Goal: Contribute content: Add original content to the website for others to see

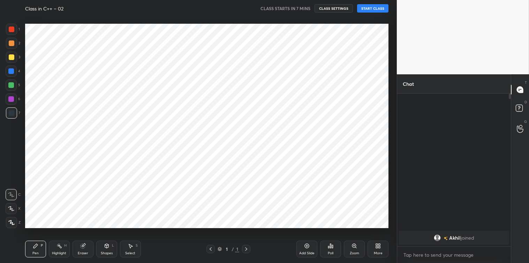
scroll to position [218, 369]
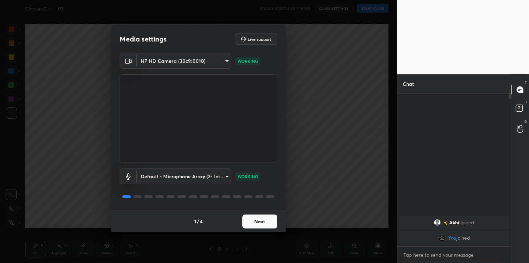
click at [248, 217] on button "Next" at bounding box center [259, 221] width 35 height 14
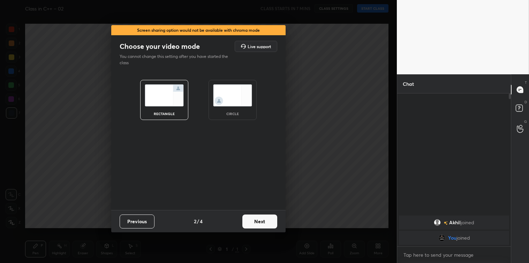
click at [248, 217] on button "Next" at bounding box center [259, 221] width 35 height 14
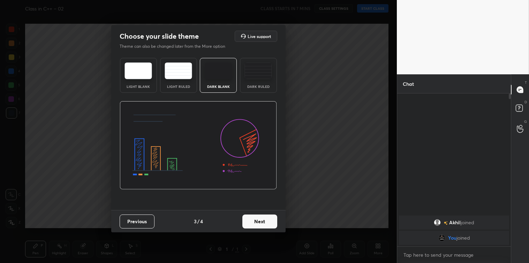
click at [248, 217] on button "Next" at bounding box center [259, 221] width 35 height 14
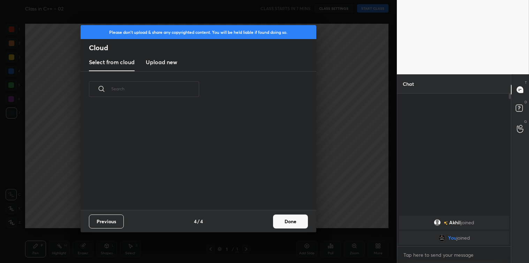
click at [160, 63] on h3 "Upload new" at bounding box center [161, 62] width 31 height 8
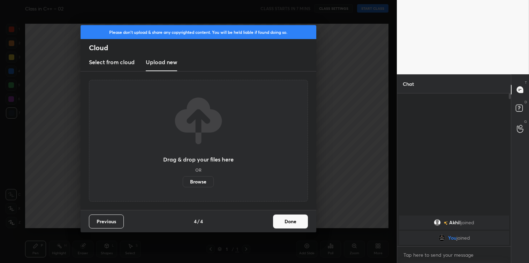
click at [195, 179] on label "Browse" at bounding box center [198, 181] width 31 height 11
click at [183, 179] on input "Browse" at bounding box center [183, 181] width 0 height 11
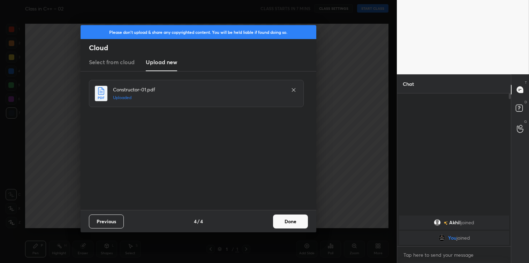
click at [283, 219] on button "Done" at bounding box center [290, 221] width 35 height 14
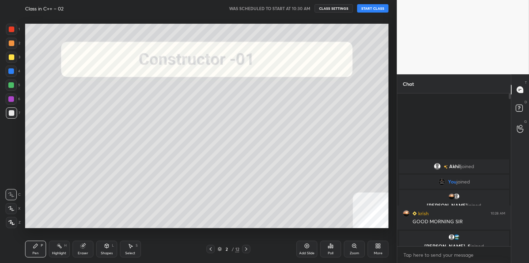
click at [372, 10] on button "START CLASS" at bounding box center [372, 8] width 31 height 8
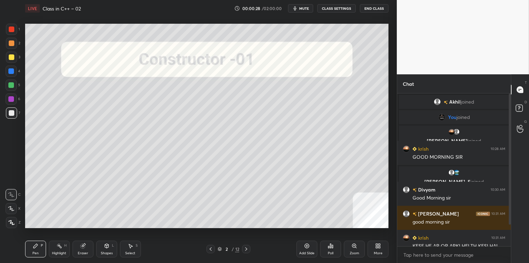
scroll to position [32, 0]
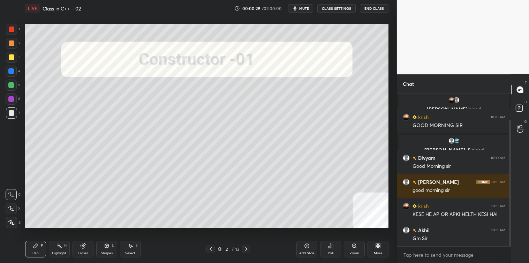
drag, startPoint x: 510, startPoint y: 166, endPoint x: 510, endPoint y: 173, distance: 7.0
click at [510, 173] on div at bounding box center [510, 183] width 2 height 126
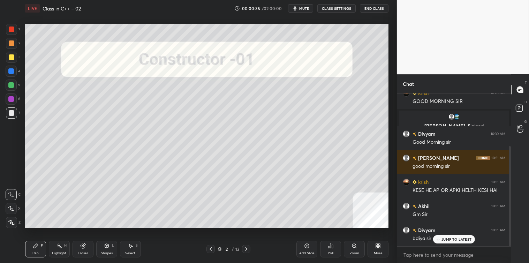
scroll to position [79, 0]
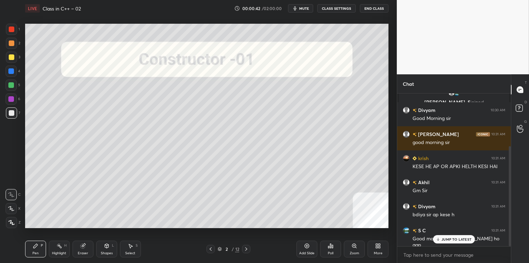
click at [451, 240] on p "JUMP TO LATEST" at bounding box center [456, 239] width 30 height 4
click at [433, 252] on textarea at bounding box center [454, 254] width 102 height 11
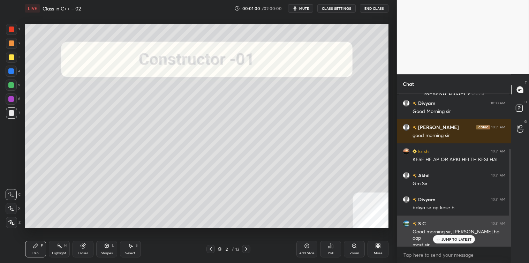
click at [441, 239] on div "JUMP TO LATEST" at bounding box center [454, 239] width 42 height 8
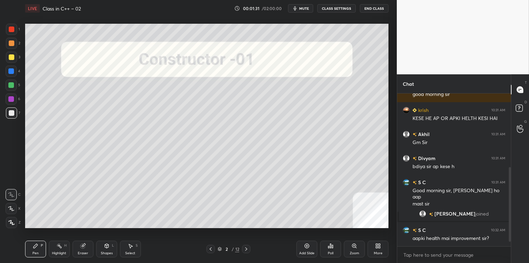
scroll to position [171, 0]
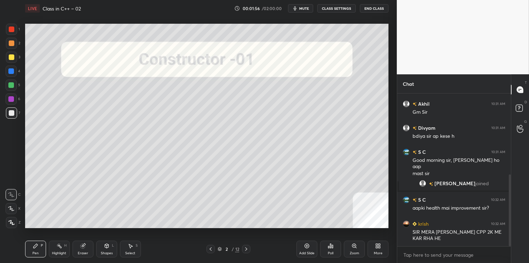
click at [246, 248] on icon at bounding box center [246, 249] width 6 height 6
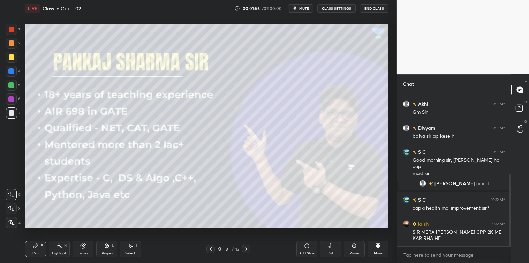
scroll to position [178, 0]
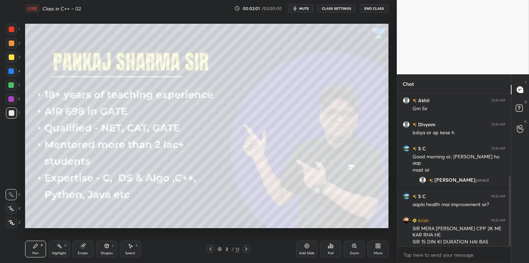
click at [245, 246] on icon at bounding box center [246, 249] width 6 height 6
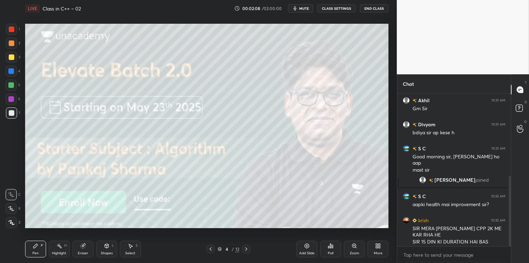
scroll to position [198, 0]
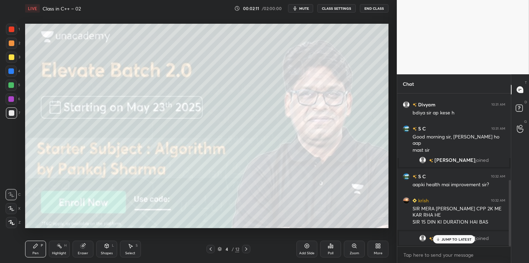
click at [450, 240] on p "JUMP TO LATEST" at bounding box center [456, 239] width 30 height 4
click at [245, 248] on icon at bounding box center [246, 249] width 6 height 6
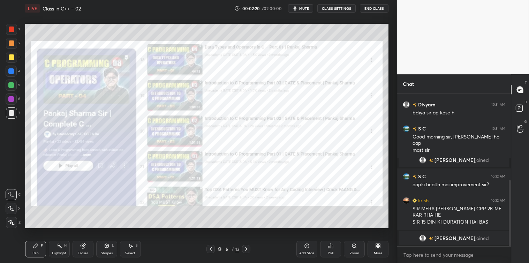
click at [246, 247] on icon at bounding box center [246, 249] width 6 height 6
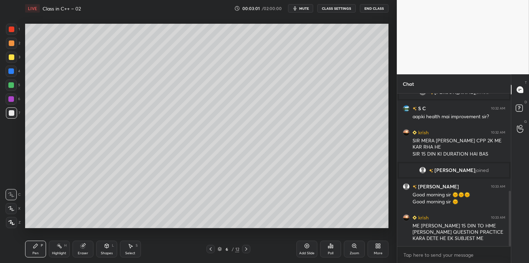
scroll to position [302, 0]
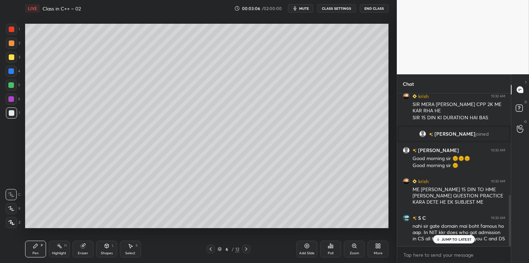
click at [448, 238] on p "JUMP TO LATEST" at bounding box center [456, 239] width 30 height 4
click at [424, 254] on textarea at bounding box center [454, 254] width 102 height 11
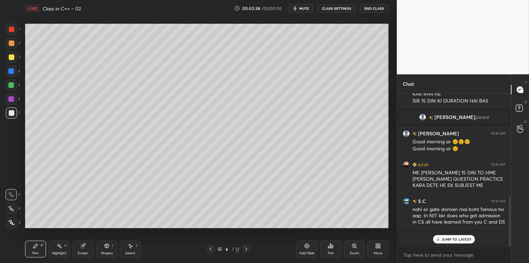
click at [442, 239] on p "JUMP TO LATEST" at bounding box center [456, 239] width 30 height 4
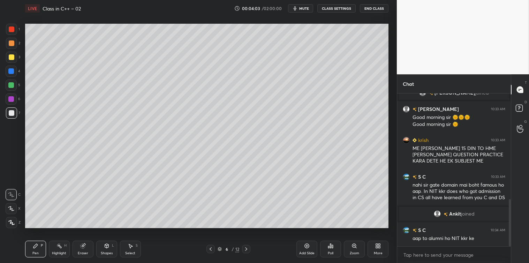
scroll to position [347, 0]
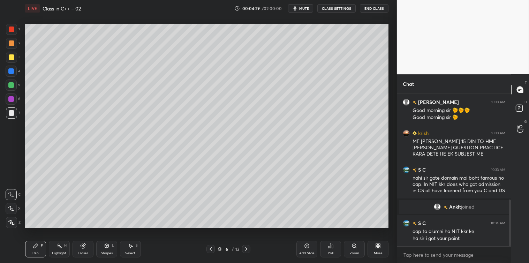
click at [10, 58] on div at bounding box center [12, 57] width 6 height 6
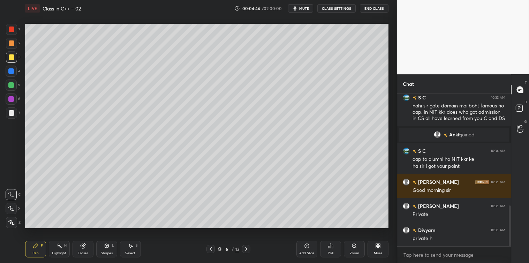
scroll to position [479, 0]
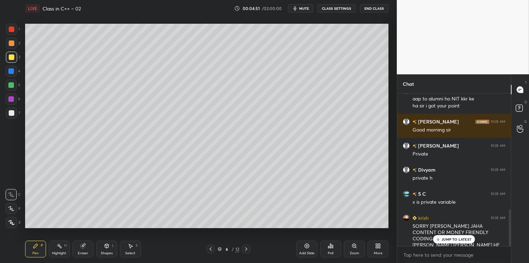
click at [449, 239] on p "JUMP TO LATEST" at bounding box center [456, 239] width 30 height 4
click at [425, 257] on textarea at bounding box center [454, 254] width 102 height 11
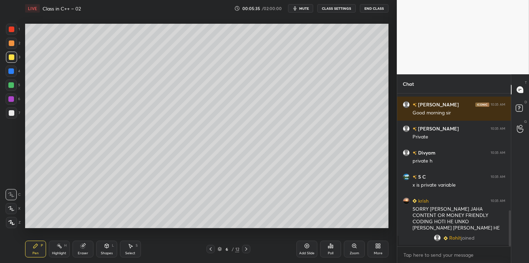
click at [129, 248] on icon at bounding box center [131, 246] width 6 height 6
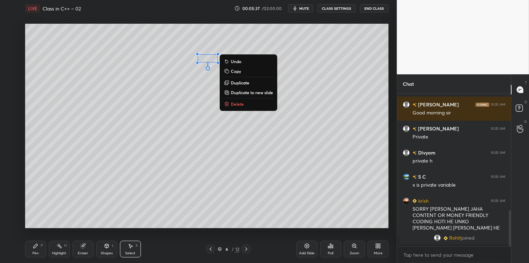
click at [234, 105] on p "Delete" at bounding box center [237, 104] width 13 height 6
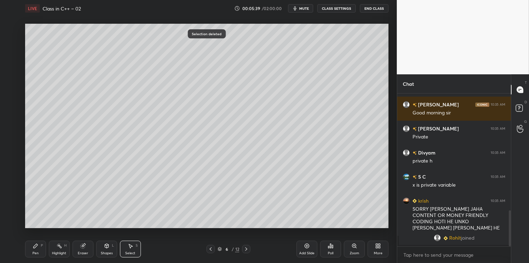
click at [34, 253] on div "Pen" at bounding box center [35, 252] width 6 height 3
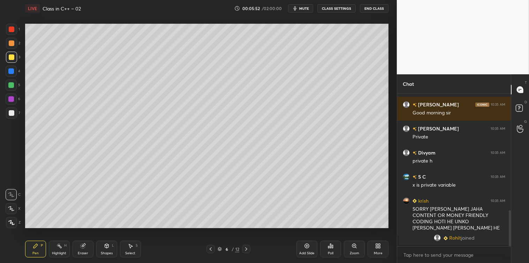
scroll to position [518, 0]
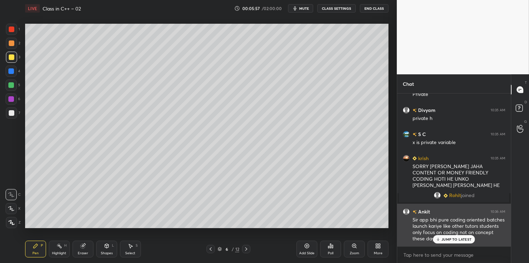
click at [445, 242] on div "JUMP TO LATEST" at bounding box center [454, 239] width 42 height 8
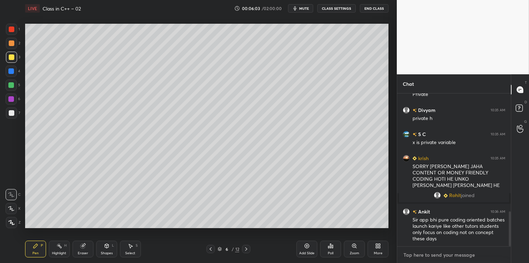
click at [419, 256] on textarea at bounding box center [454, 254] width 102 height 11
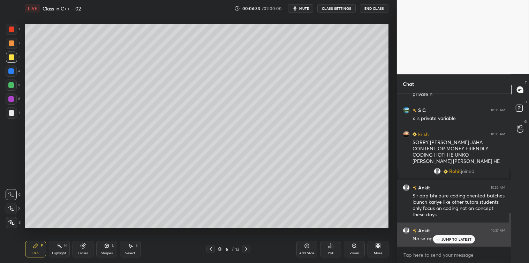
click at [441, 237] on div "JUMP TO LATEST" at bounding box center [454, 239] width 42 height 8
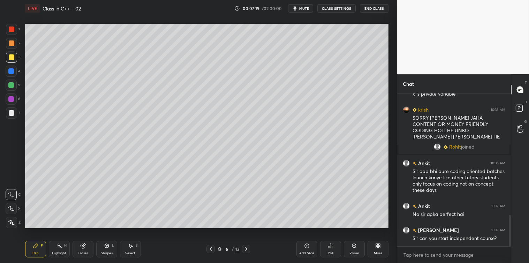
scroll to position [591, 0]
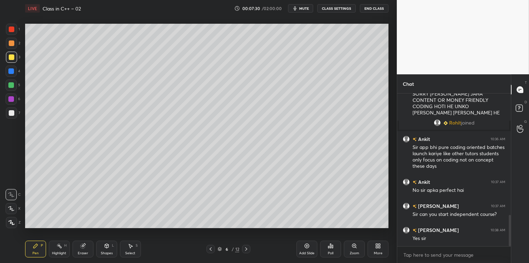
click at [128, 246] on icon at bounding box center [131, 246] width 6 height 6
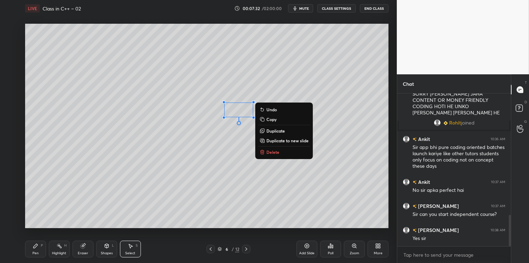
click at [268, 152] on p "Delete" at bounding box center [272, 152] width 13 height 6
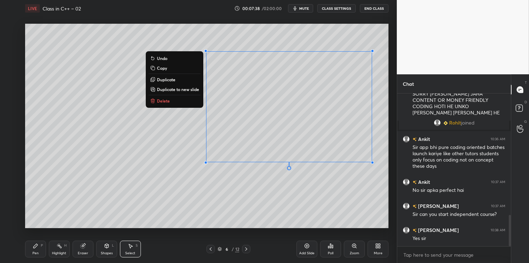
click at [175, 100] on button "Delete" at bounding box center [175, 101] width 52 height 8
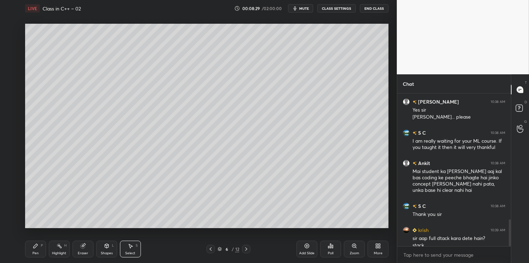
scroll to position [726, 0]
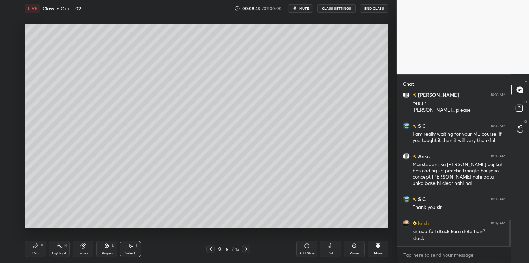
click at [34, 247] on icon at bounding box center [35, 246] width 4 height 4
click at [302, 246] on div "Add Slide" at bounding box center [306, 249] width 21 height 17
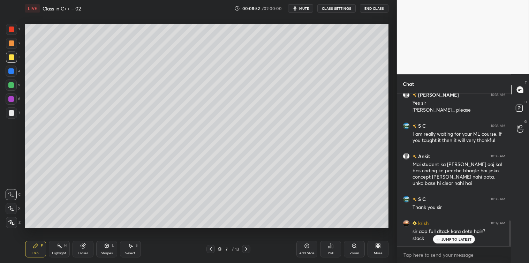
scroll to position [756, 0]
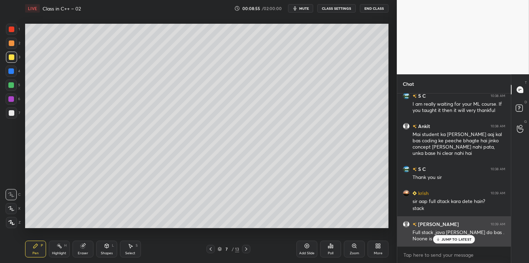
click at [444, 239] on p "JUMP TO LATEST" at bounding box center [456, 239] width 30 height 4
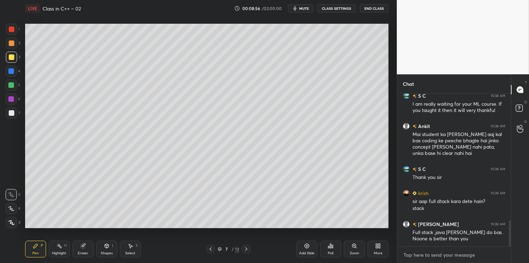
click at [416, 253] on textarea at bounding box center [454, 254] width 102 height 11
click at [417, 253] on textarea at bounding box center [454, 254] width 102 height 11
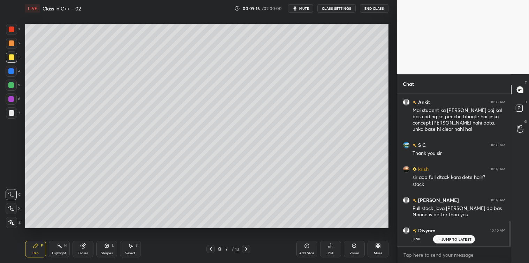
click at [207, 250] on div at bounding box center [210, 249] width 8 height 8
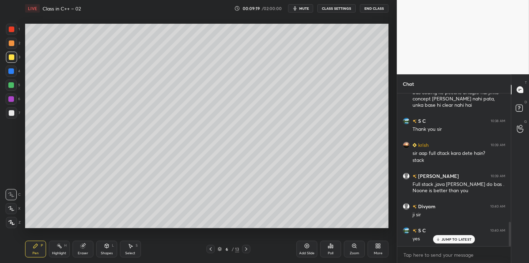
scroll to position [828, 0]
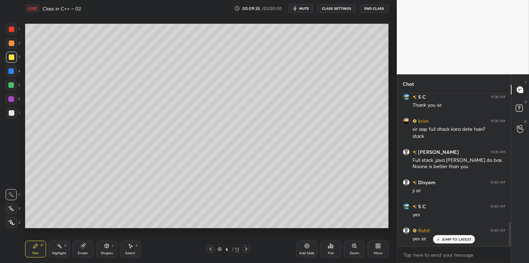
click at [248, 249] on icon at bounding box center [246, 249] width 6 height 6
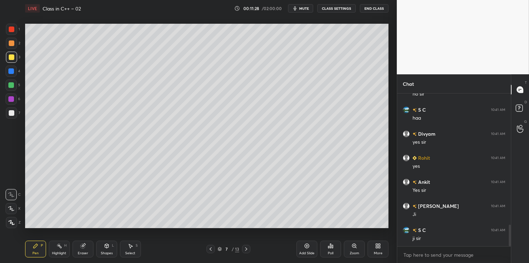
scroll to position [956, 0]
click at [131, 246] on icon at bounding box center [131, 246] width 4 height 4
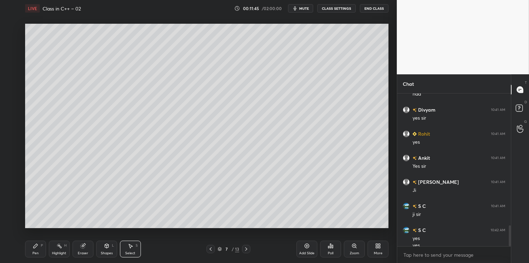
scroll to position [963, 0]
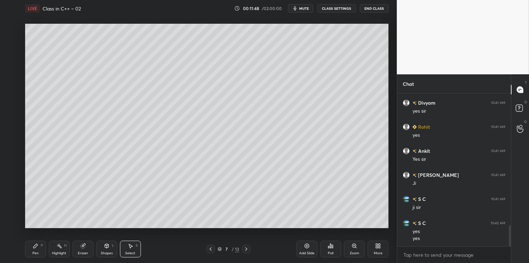
click at [32, 249] on div "Pen P" at bounding box center [35, 249] width 21 height 17
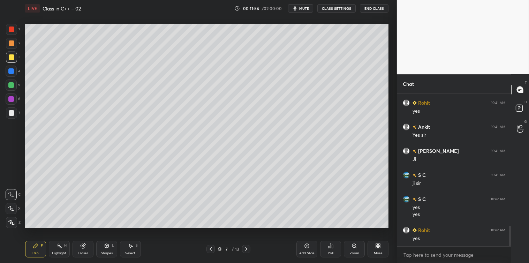
click at [375, 249] on div "More" at bounding box center [377, 249] width 21 height 17
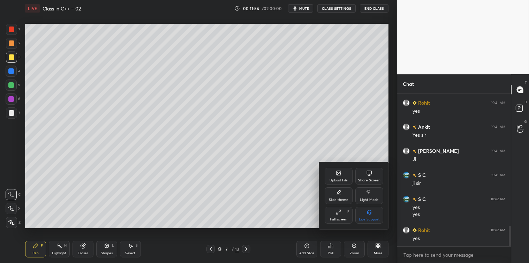
click at [370, 176] on div "Share Screen" at bounding box center [369, 176] width 28 height 17
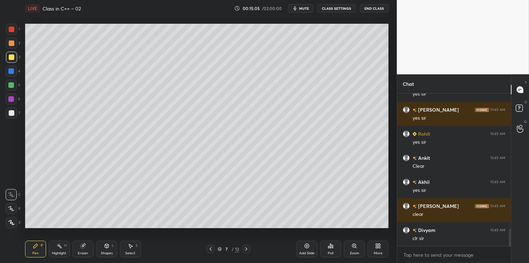
scroll to position [1179, 0]
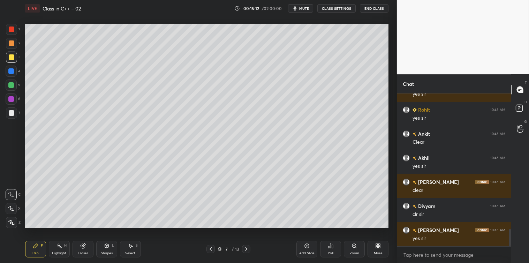
click at [305, 248] on icon at bounding box center [307, 246] width 6 height 6
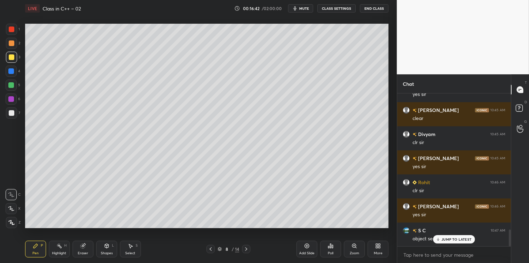
scroll to position [1258, 0]
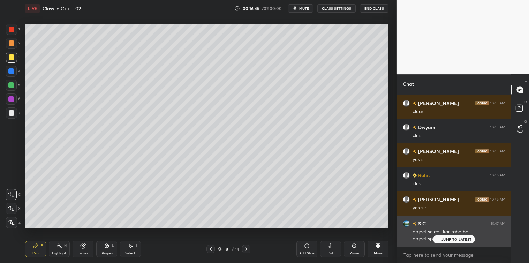
click at [440, 242] on div "JUMP TO LATEST" at bounding box center [454, 239] width 42 height 8
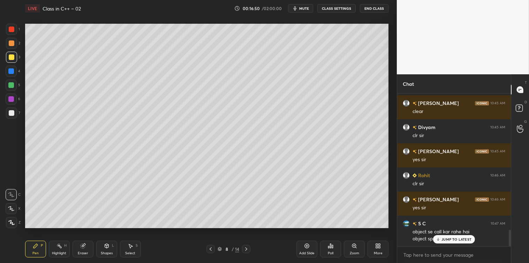
scroll to position [1282, 0]
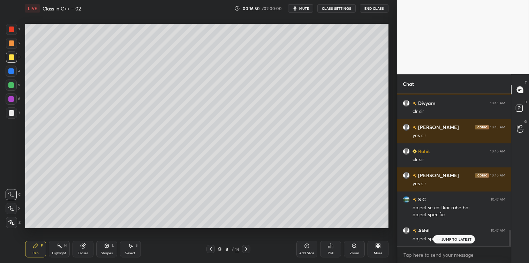
click at [305, 243] on icon at bounding box center [307, 246] width 6 height 6
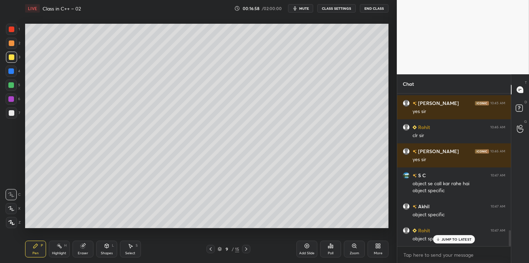
click at [107, 246] on icon at bounding box center [107, 246] width 4 height 4
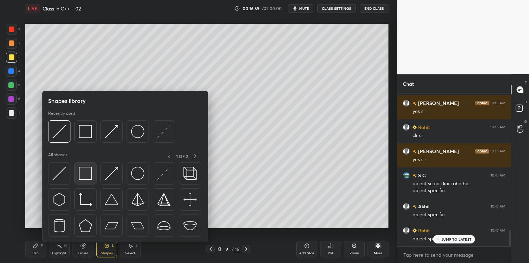
click at [85, 175] on img at bounding box center [85, 173] width 13 height 13
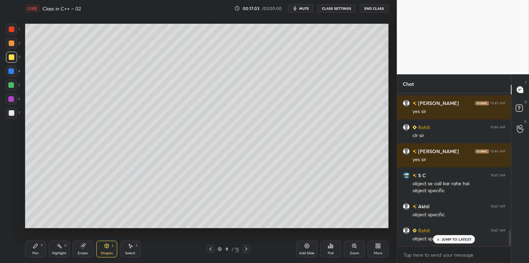
click at [36, 246] on icon at bounding box center [35, 246] width 4 height 4
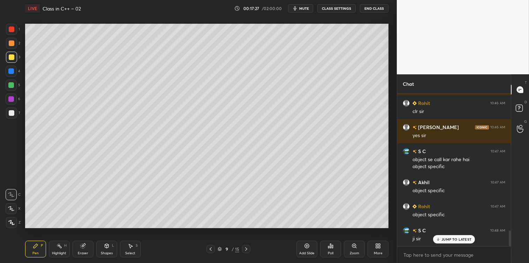
scroll to position [1354, 0]
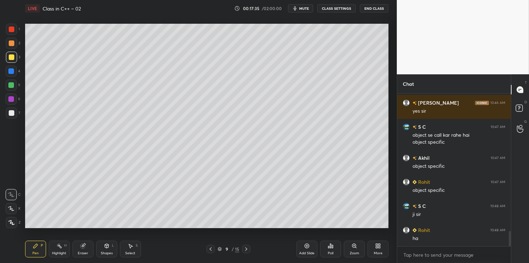
click at [12, 71] on div at bounding box center [11, 71] width 6 height 6
click at [10, 115] on div at bounding box center [12, 113] width 6 height 6
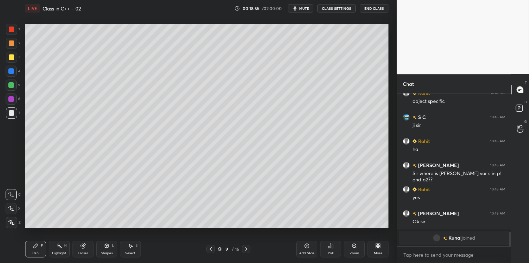
scroll to position [1200, 0]
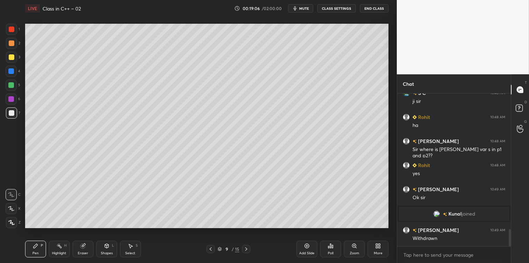
click at [246, 246] on icon at bounding box center [246, 249] width 6 height 6
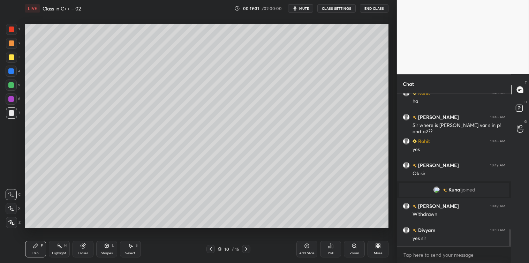
scroll to position [1247, 0]
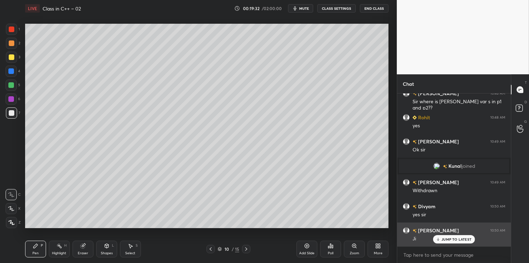
click at [445, 239] on p "JUMP TO LATEST" at bounding box center [456, 239] width 30 height 4
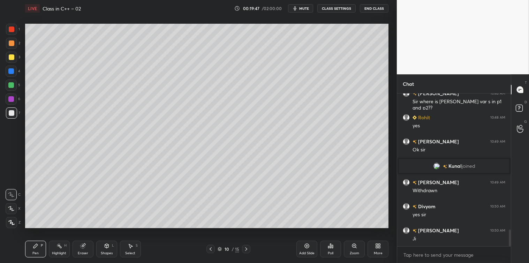
click at [303, 242] on div "Add Slide" at bounding box center [306, 249] width 21 height 17
click at [131, 245] on icon at bounding box center [131, 246] width 4 height 4
click at [40, 246] on div "Pen P" at bounding box center [35, 249] width 21 height 17
click at [11, 60] on div at bounding box center [11, 57] width 11 height 11
click at [130, 247] on icon at bounding box center [131, 246] width 4 height 4
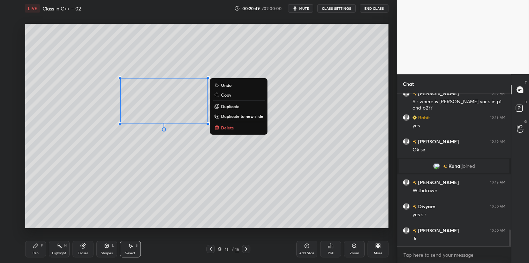
click at [228, 126] on p "Delete" at bounding box center [227, 128] width 13 height 6
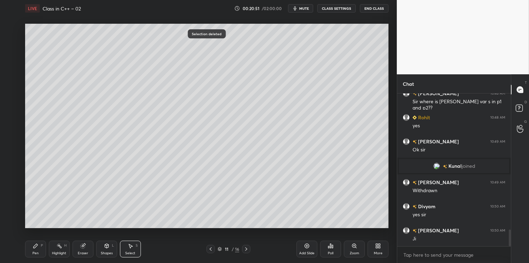
click at [40, 249] on div "Pen P" at bounding box center [35, 249] width 21 height 17
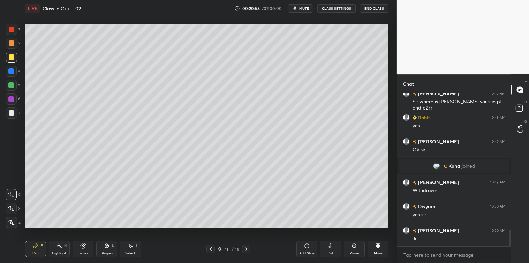
click at [135, 248] on div "Select S" at bounding box center [130, 249] width 21 height 17
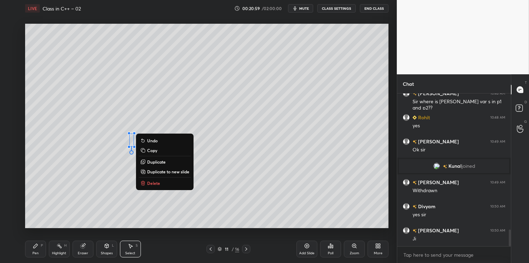
click at [159, 183] on p "Delete" at bounding box center [153, 183] width 13 height 6
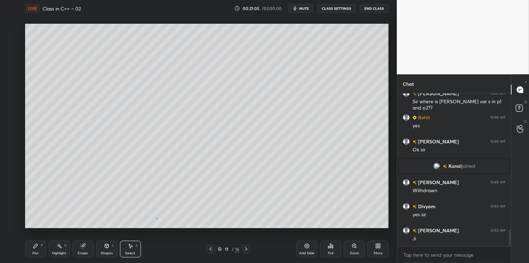
click at [156, 219] on div "0 ° Undo Copy Duplicate Duplicate to new slide Delete" at bounding box center [206, 126] width 363 height 204
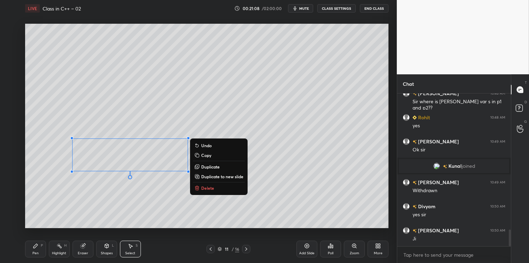
click at [121, 213] on div "0 ° Undo Copy Duplicate Duplicate to new slide Delete" at bounding box center [206, 126] width 363 height 204
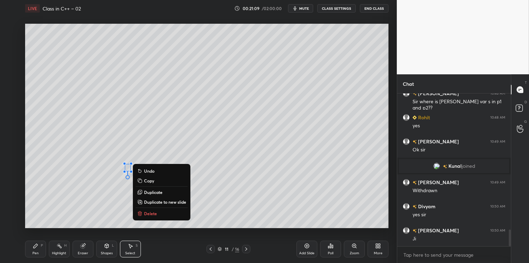
click at [157, 211] on button "Delete" at bounding box center [162, 213] width 52 height 8
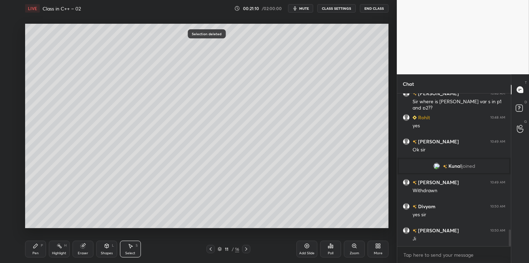
click at [38, 248] on icon at bounding box center [36, 246] width 6 height 6
click at [12, 115] on div at bounding box center [12, 113] width 6 height 6
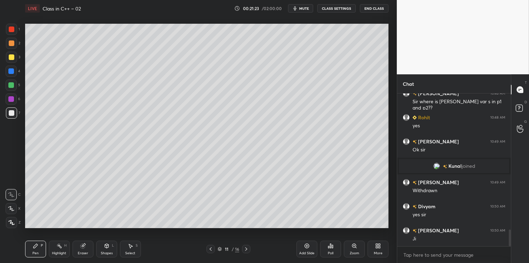
click at [11, 59] on div at bounding box center [12, 57] width 6 height 6
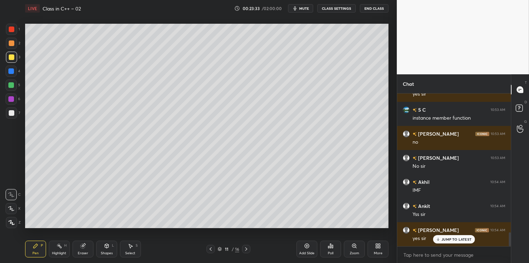
scroll to position [1512, 0]
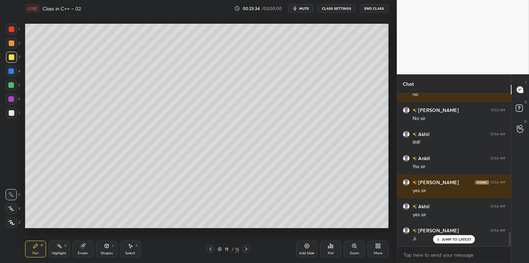
click at [249, 252] on div at bounding box center [246, 249] width 8 height 8
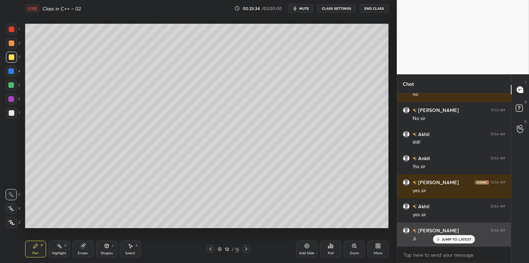
click at [439, 238] on icon at bounding box center [438, 239] width 5 height 4
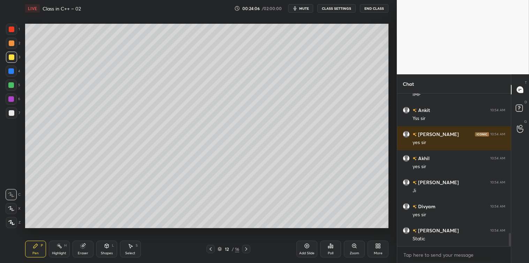
scroll to position [1585, 0]
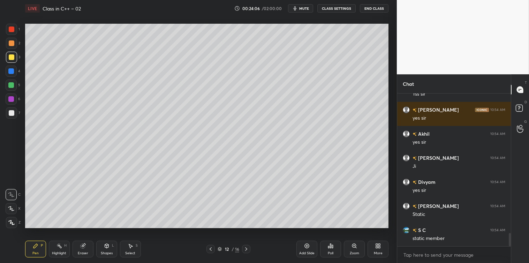
click at [11, 114] on div at bounding box center [12, 113] width 6 height 6
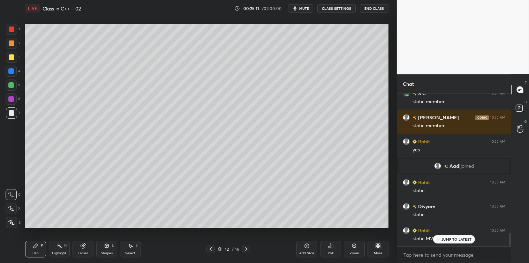
scroll to position [1613, 0]
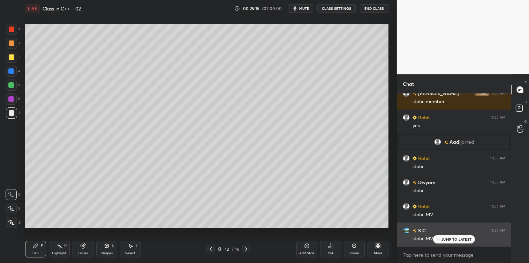
click at [448, 240] on p "JUMP TO LATEST" at bounding box center [456, 239] width 30 height 4
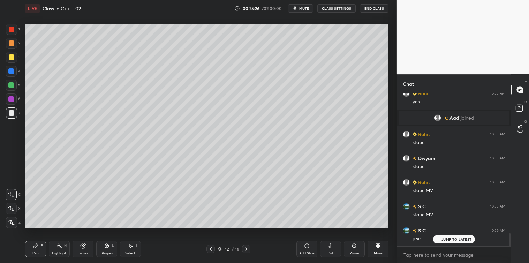
scroll to position [1661, 0]
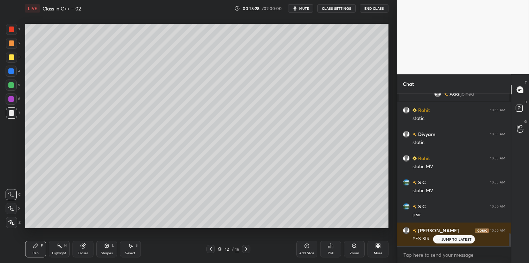
click at [245, 248] on icon at bounding box center [246, 249] width 6 height 6
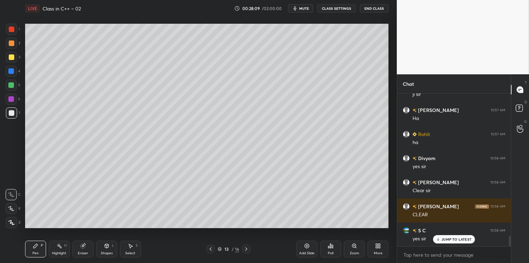
click at [249, 250] on icon at bounding box center [246, 249] width 6 height 6
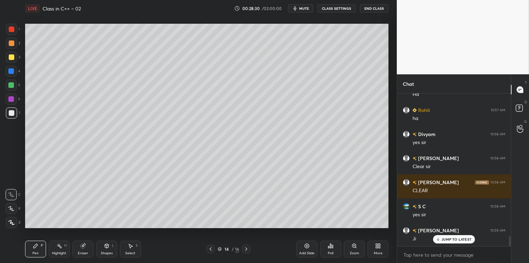
scroll to position [2149, 0]
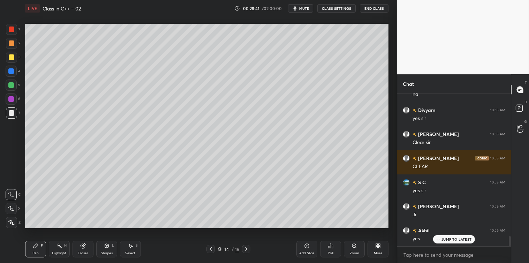
click at [9, 55] on div at bounding box center [12, 57] width 6 height 6
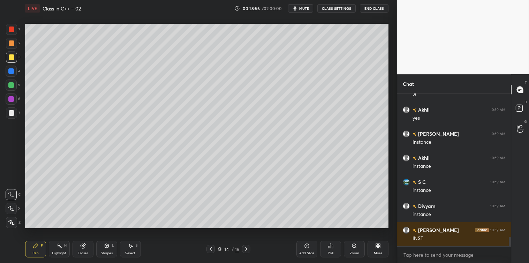
scroll to position [2294, 0]
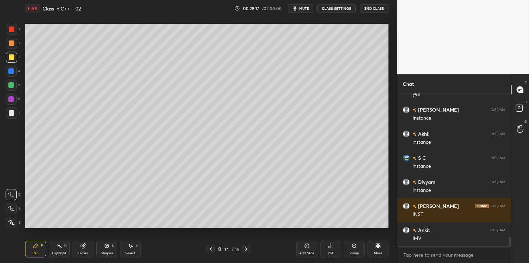
click at [9, 30] on div at bounding box center [12, 29] width 6 height 6
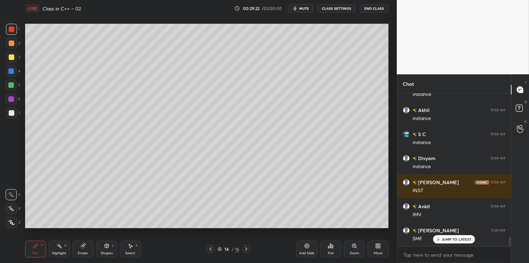
click at [305, 248] on icon at bounding box center [307, 246] width 5 height 5
click at [10, 116] on div at bounding box center [11, 112] width 11 height 11
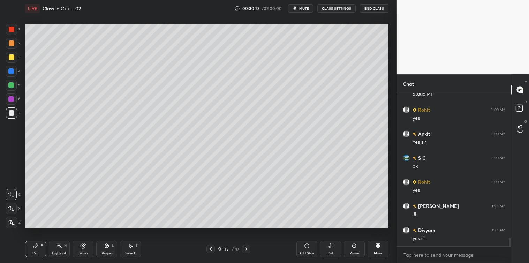
scroll to position [2511, 0]
click at [302, 247] on div "Add Slide" at bounding box center [306, 249] width 21 height 17
click at [13, 54] on div at bounding box center [12, 57] width 6 height 6
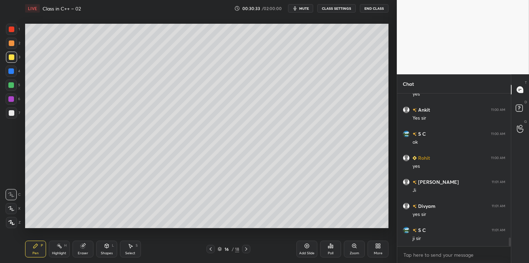
click at [112, 248] on div "Shapes L" at bounding box center [106, 249] width 21 height 17
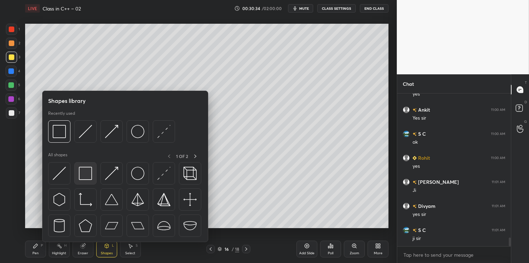
click at [87, 167] on img at bounding box center [85, 173] width 13 height 13
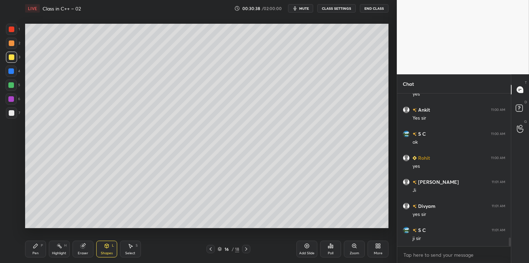
click at [34, 242] on div "Pen P" at bounding box center [35, 249] width 21 height 17
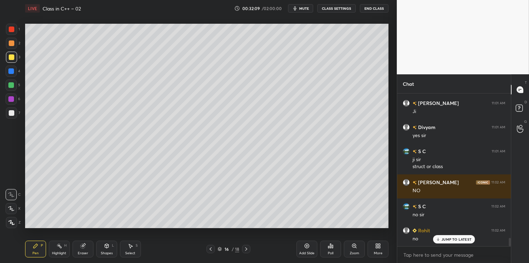
scroll to position [2613, 0]
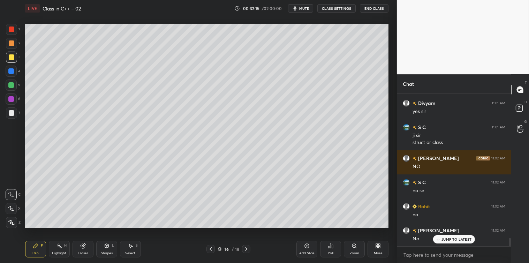
click at [14, 114] on div at bounding box center [11, 112] width 11 height 11
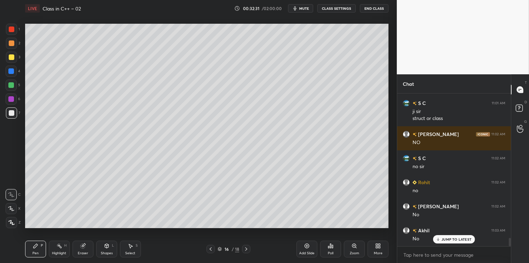
click at [307, 246] on icon at bounding box center [307, 246] width 2 height 2
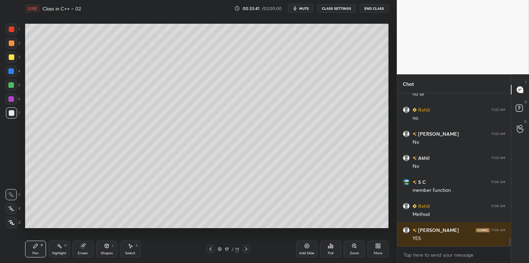
scroll to position [2734, 0]
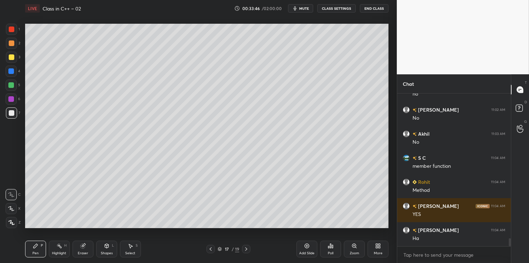
click at [302, 246] on div "Add Slide" at bounding box center [306, 249] width 21 height 17
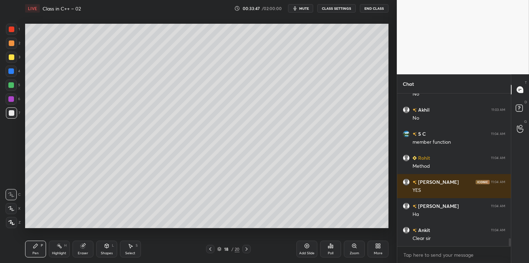
scroll to position [2782, 0]
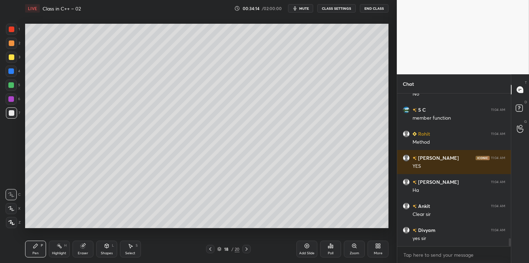
click at [10, 60] on div at bounding box center [11, 57] width 11 height 11
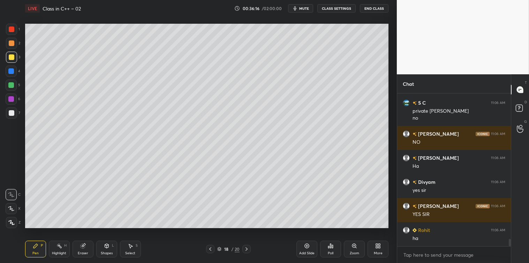
scroll to position [3006, 0]
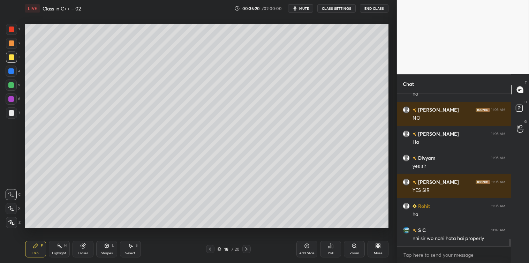
click at [249, 249] on icon at bounding box center [247, 249] width 6 height 6
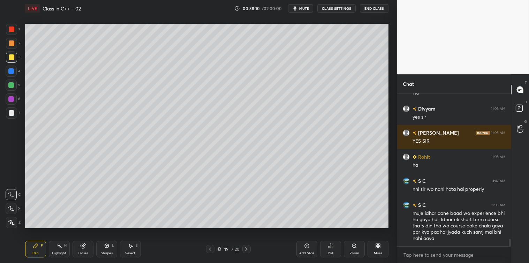
click at [380, 248] on icon at bounding box center [378, 246] width 6 height 6
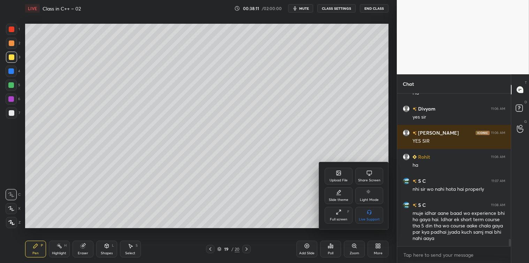
click at [371, 181] on div "Share Screen" at bounding box center [369, 180] width 22 height 3
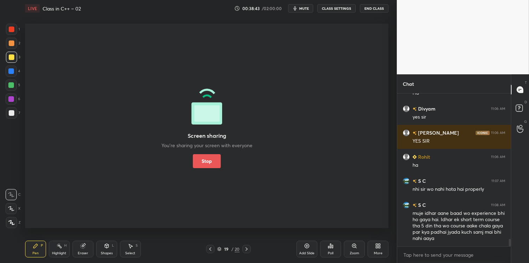
scroll to position [3079, 0]
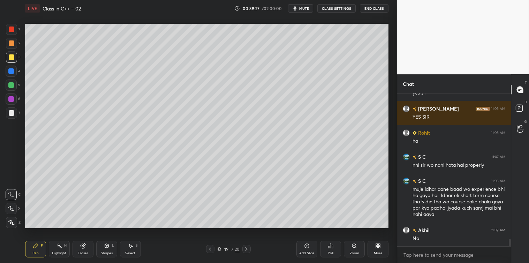
click at [379, 249] on icon at bounding box center [378, 246] width 6 height 6
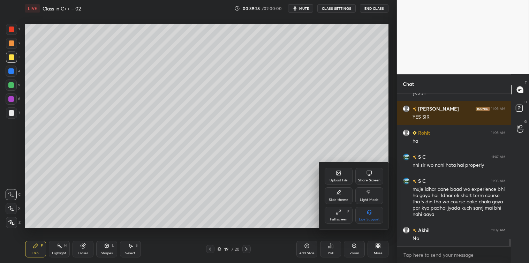
click at [372, 176] on div "Share Screen" at bounding box center [369, 176] width 28 height 17
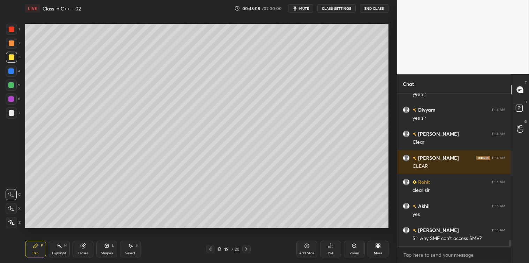
scroll to position [3536, 0]
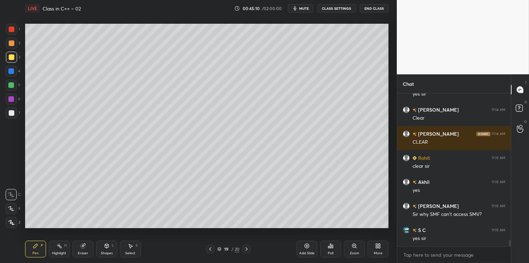
click at [305, 251] on div "Add Slide" at bounding box center [306, 252] width 15 height 3
click at [210, 248] on icon at bounding box center [211, 249] width 6 height 6
click at [211, 248] on icon at bounding box center [211, 248] width 2 height 3
click at [211, 248] on icon at bounding box center [211, 249] width 6 height 6
click at [208, 248] on icon at bounding box center [211, 249] width 6 height 6
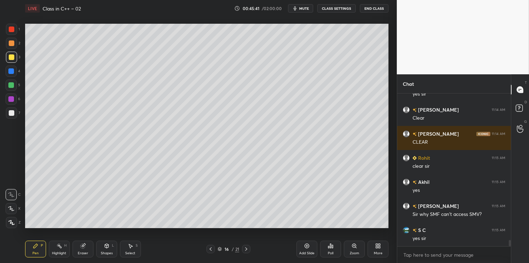
click at [138, 243] on div "Select S" at bounding box center [130, 249] width 21 height 17
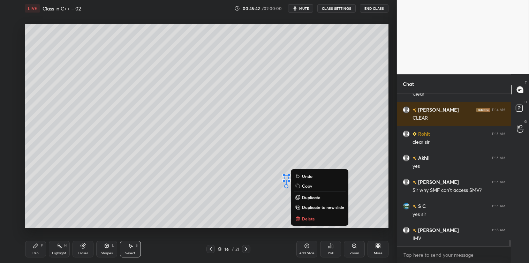
click at [303, 218] on p "Delete" at bounding box center [308, 219] width 13 height 6
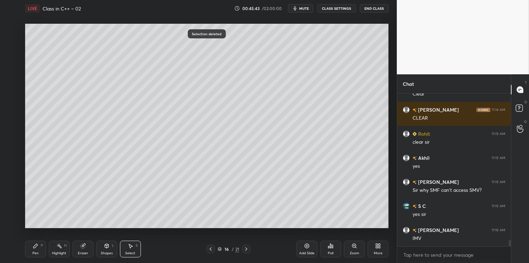
click at [37, 249] on icon at bounding box center [36, 246] width 6 height 6
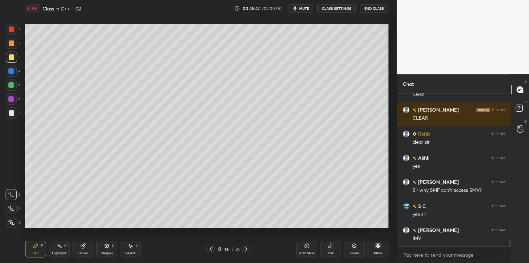
click at [245, 249] on icon at bounding box center [246, 249] width 6 height 6
click at [246, 249] on icon at bounding box center [246, 249] width 6 height 6
click at [246, 249] on icon at bounding box center [246, 248] width 2 height 3
click at [247, 249] on icon at bounding box center [246, 249] width 6 height 6
click at [124, 244] on div "Select S" at bounding box center [130, 249] width 21 height 17
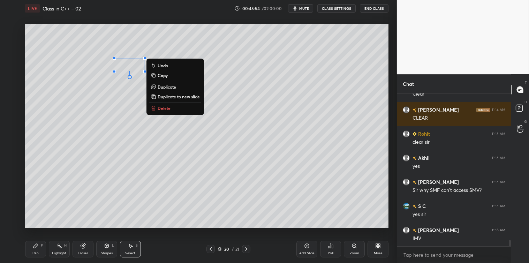
click at [164, 108] on p "Delete" at bounding box center [164, 108] width 13 height 6
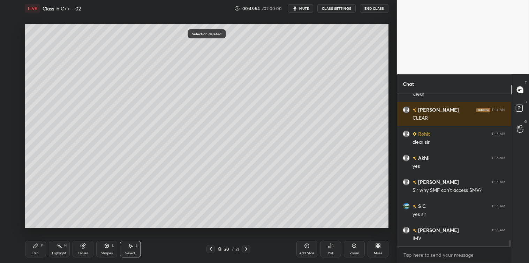
click at [37, 248] on icon at bounding box center [36, 246] width 6 height 6
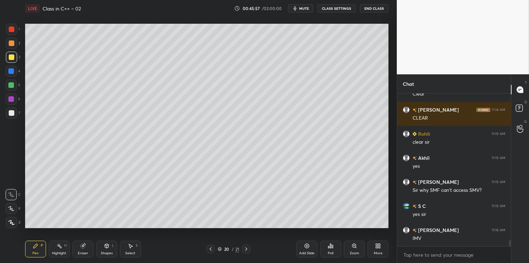
click at [136, 244] on div "S" at bounding box center [137, 245] width 2 height 3
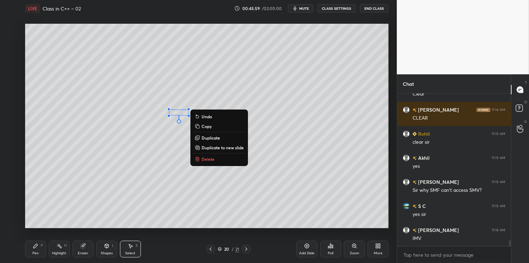
click at [210, 158] on p "Delete" at bounding box center [208, 159] width 13 height 6
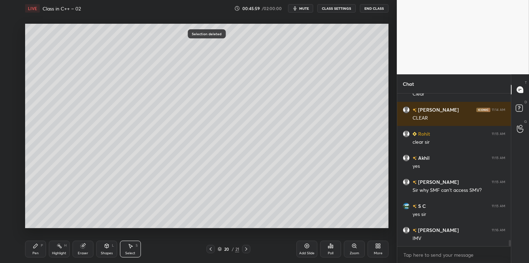
click at [38, 250] on div "Pen P" at bounding box center [35, 249] width 21 height 17
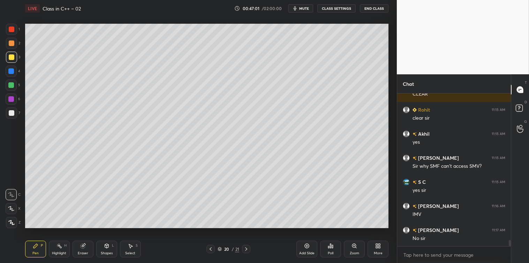
scroll to position [3608, 0]
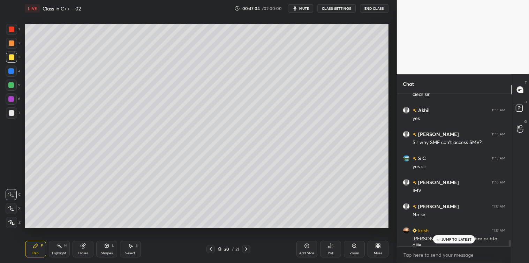
click at [440, 240] on icon at bounding box center [438, 239] width 5 height 4
click at [304, 246] on icon at bounding box center [307, 246] width 6 height 6
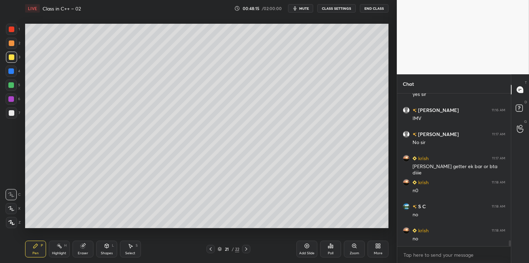
scroll to position [3704, 0]
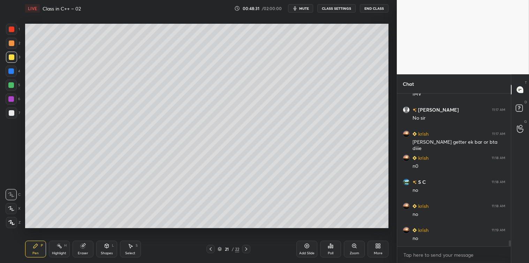
click at [131, 248] on icon at bounding box center [131, 246] width 6 height 6
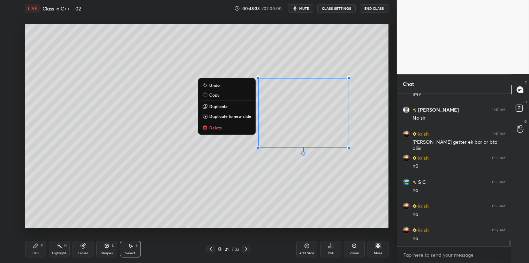
click at [223, 126] on button "Delete" at bounding box center [227, 127] width 52 height 8
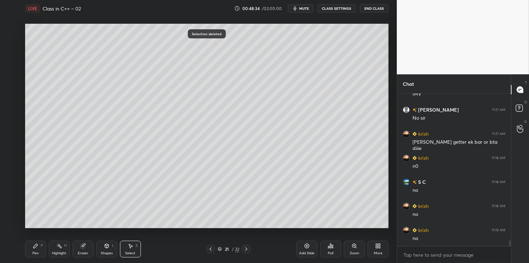
click at [33, 247] on icon at bounding box center [36, 246] width 6 height 6
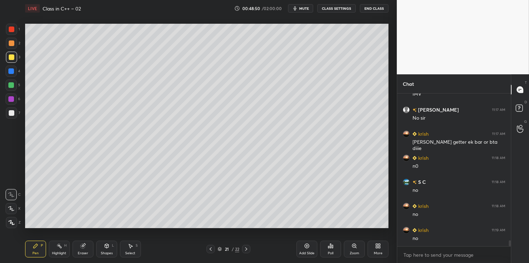
click at [9, 112] on div at bounding box center [12, 113] width 6 height 6
click at [135, 250] on div "Select S" at bounding box center [130, 249] width 21 height 17
click at [159, 213] on div "0 ° Undo Copy Duplicate Duplicate to new slide Delete" at bounding box center [206, 126] width 363 height 204
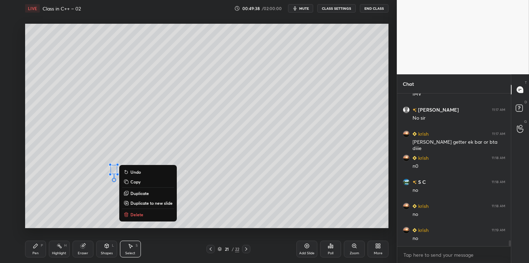
click at [138, 213] on p "Delete" at bounding box center [136, 215] width 13 height 6
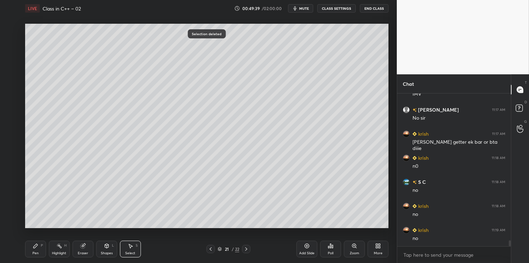
click at [38, 250] on div "Pen P" at bounding box center [35, 249] width 21 height 17
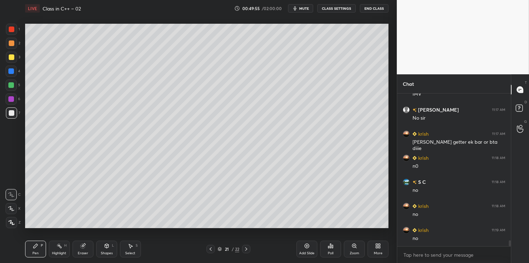
click at [11, 60] on div at bounding box center [11, 57] width 11 height 11
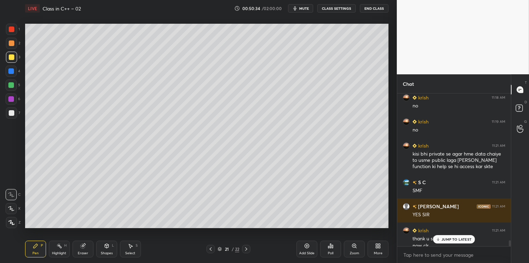
scroll to position [3820, 0]
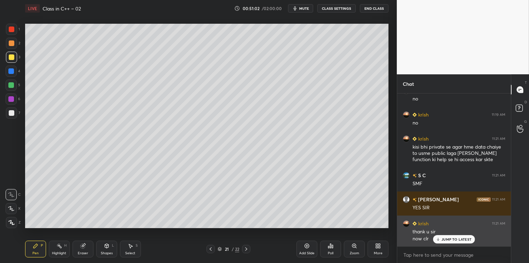
click at [443, 238] on p "JUMP TO LATEST" at bounding box center [456, 239] width 30 height 4
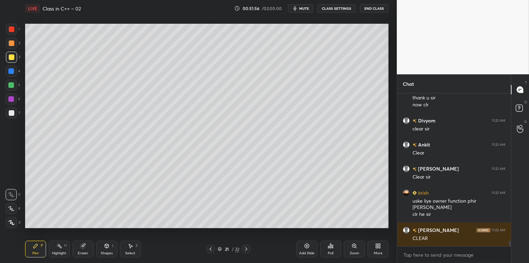
scroll to position [3977, 0]
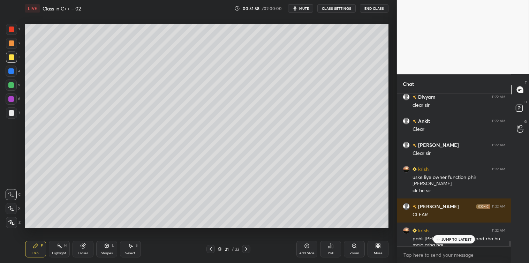
click at [449, 239] on p "JUMP TO LATEST" at bounding box center [456, 239] width 30 height 4
click at [439, 251] on textarea at bounding box center [454, 254] width 102 height 11
click at [381, 245] on div "More" at bounding box center [377, 249] width 21 height 17
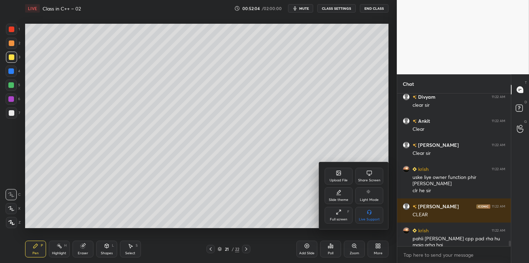
click at [412, 255] on div at bounding box center [264, 131] width 529 height 263
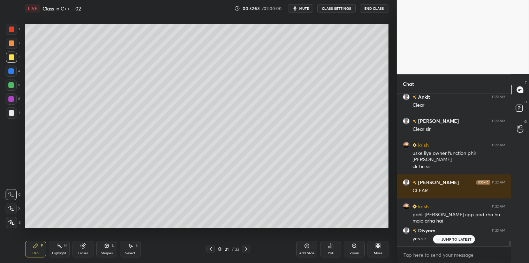
scroll to position [4025, 0]
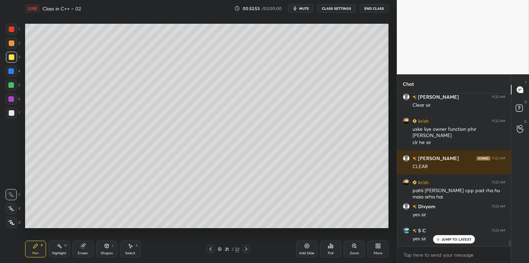
click at [302, 245] on div "Add Slide" at bounding box center [306, 249] width 21 height 17
click at [9, 113] on div at bounding box center [12, 113] width 6 height 6
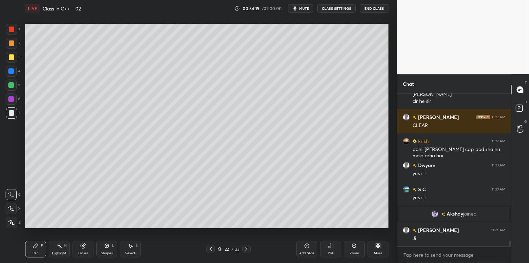
scroll to position [4091, 0]
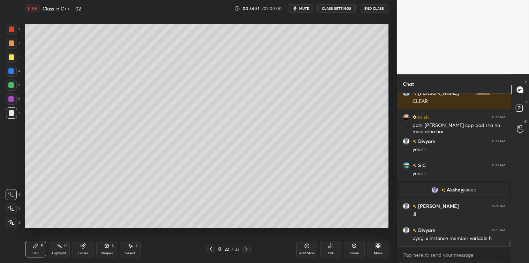
click at [131, 252] on div "Select" at bounding box center [130, 252] width 10 height 3
click at [377, 250] on div "More" at bounding box center [377, 249] width 21 height 17
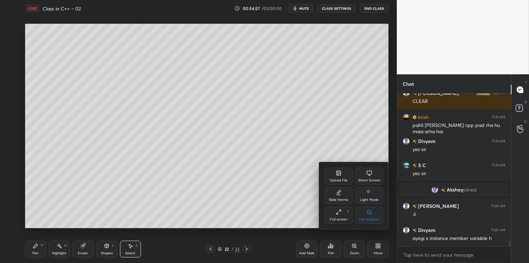
scroll to position [4115, 0]
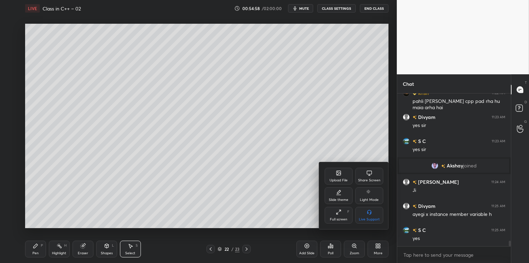
click at [374, 177] on div "Share Screen" at bounding box center [369, 176] width 28 height 17
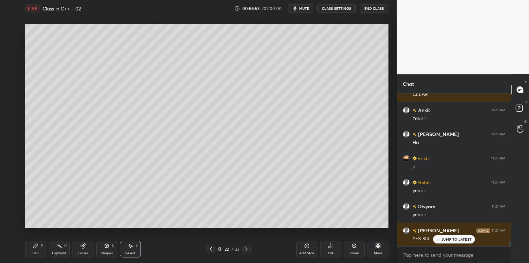
scroll to position [4451, 0]
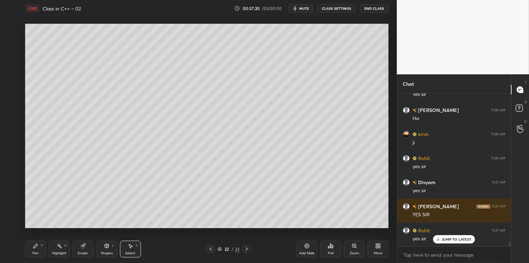
click at [302, 246] on div "Add Slide" at bounding box center [306, 249] width 21 height 17
click at [33, 248] on icon at bounding box center [36, 246] width 6 height 6
click at [107, 248] on icon at bounding box center [107, 246] width 4 height 4
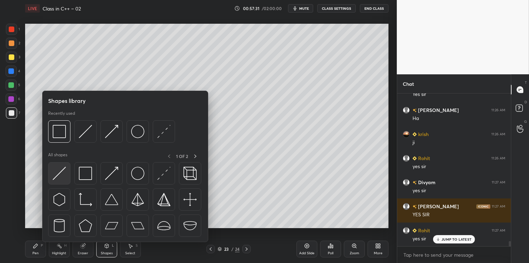
click at [61, 177] on img at bounding box center [59, 173] width 13 height 13
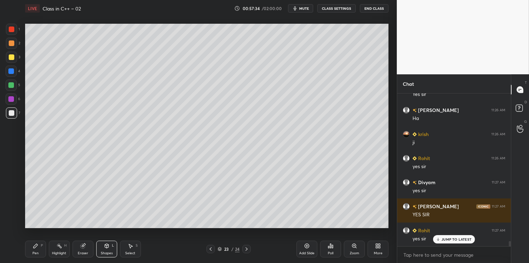
click at [33, 247] on icon at bounding box center [35, 246] width 4 height 4
click at [9, 56] on div at bounding box center [12, 57] width 6 height 6
click at [107, 249] on div "Shapes L" at bounding box center [106, 249] width 21 height 17
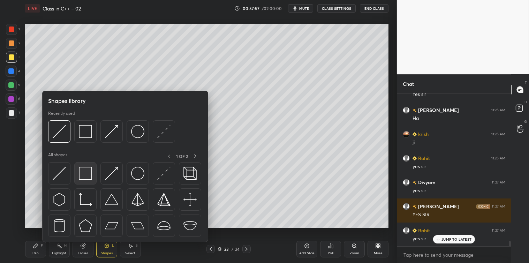
click at [84, 176] on img at bounding box center [85, 173] width 13 height 13
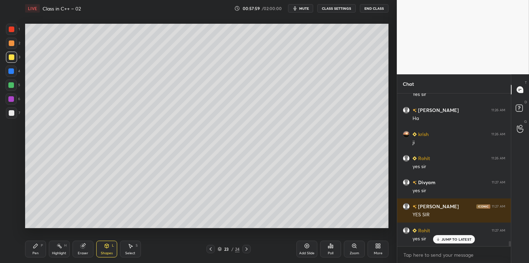
click at [15, 115] on div at bounding box center [11, 112] width 11 height 11
click at [38, 246] on icon at bounding box center [36, 246] width 6 height 6
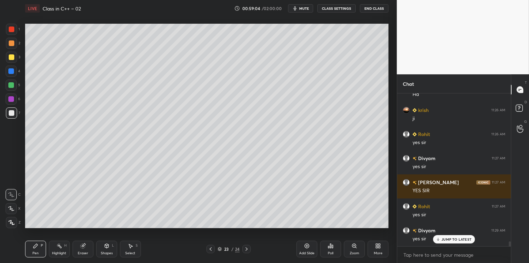
scroll to position [4499, 0]
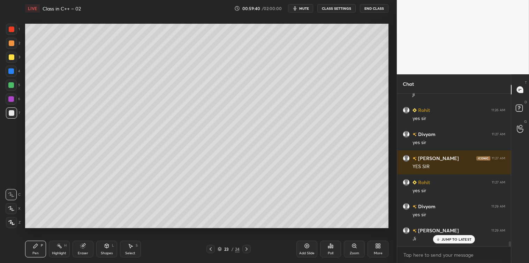
click at [307, 249] on icon at bounding box center [307, 246] width 6 height 6
click at [128, 242] on div "Select S" at bounding box center [130, 249] width 21 height 17
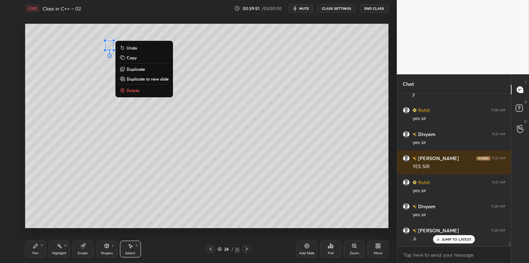
click at [132, 91] on p "Delete" at bounding box center [133, 91] width 13 height 6
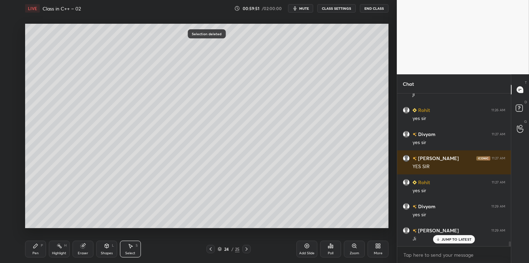
click at [37, 247] on icon at bounding box center [36, 246] width 6 height 6
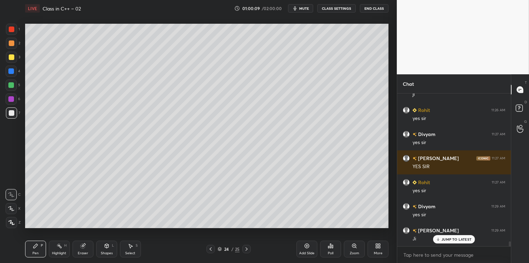
click at [9, 59] on div at bounding box center [12, 57] width 6 height 6
click at [10, 115] on div at bounding box center [12, 113] width 6 height 6
click at [134, 246] on div "Select S" at bounding box center [130, 249] width 21 height 17
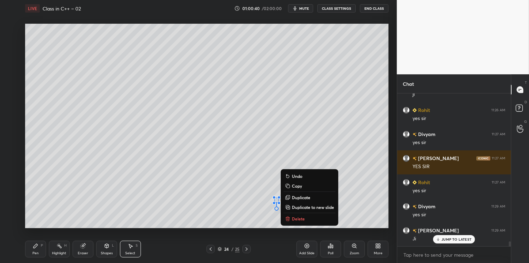
click at [291, 220] on button "Delete" at bounding box center [309, 218] width 52 height 8
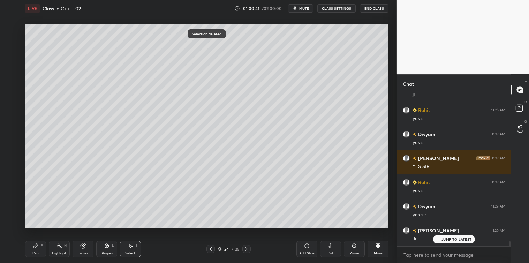
click at [36, 249] on div "Pen P" at bounding box center [35, 249] width 21 height 17
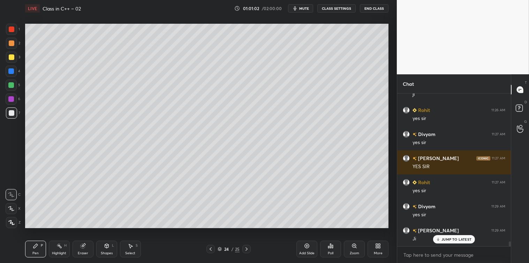
scroll to position [4524, 0]
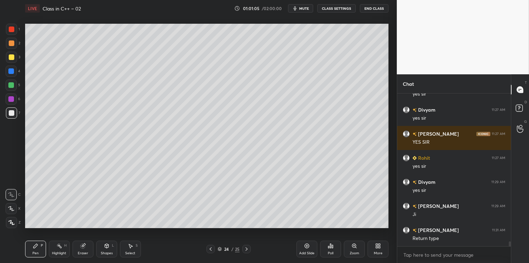
click at [213, 249] on icon at bounding box center [211, 249] width 6 height 6
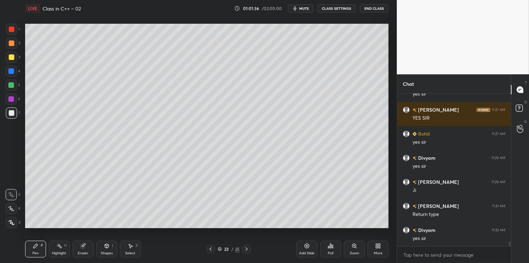
click at [377, 245] on icon at bounding box center [377, 245] width 2 height 2
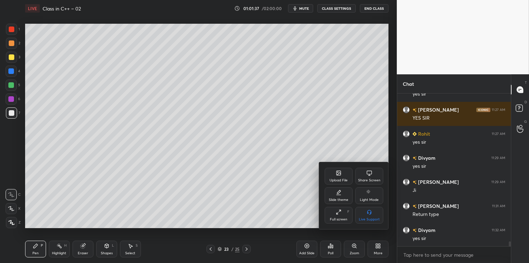
click at [370, 177] on div "Share Screen" at bounding box center [369, 176] width 28 height 17
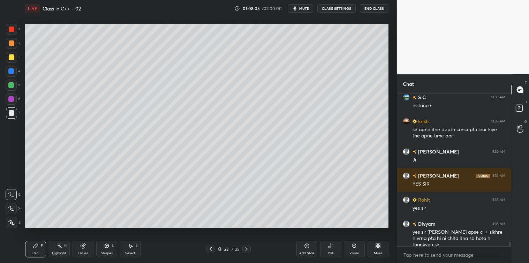
scroll to position [4945, 0]
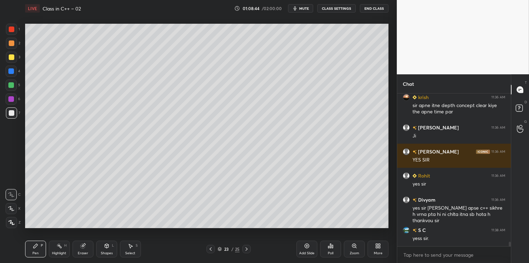
click at [330, 247] on icon at bounding box center [330, 246] width 1 height 4
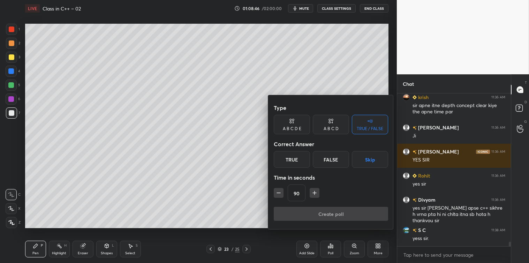
click at [299, 158] on div "True" at bounding box center [292, 159] width 36 height 17
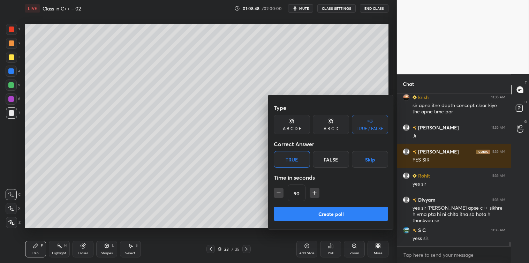
click at [329, 212] on button "Create poll" at bounding box center [331, 214] width 114 height 14
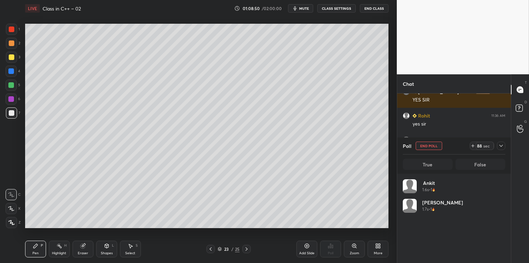
scroll to position [2, 2]
click at [502, 148] on icon at bounding box center [501, 146] width 6 height 6
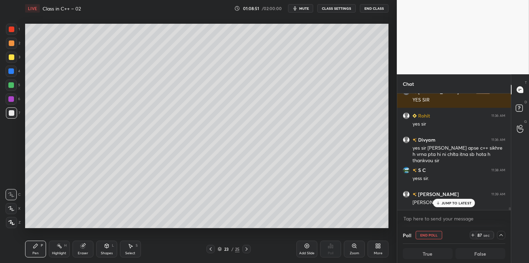
scroll to position [0, 2]
click at [451, 202] on p "JUMP TO LATEST" at bounding box center [456, 203] width 30 height 4
click at [436, 218] on textarea at bounding box center [454, 218] width 102 height 11
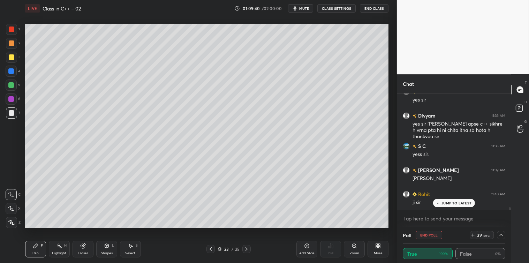
click at [456, 203] on p "JUMP TO LATEST" at bounding box center [456, 203] width 30 height 4
click at [420, 222] on textarea at bounding box center [454, 218] width 102 height 11
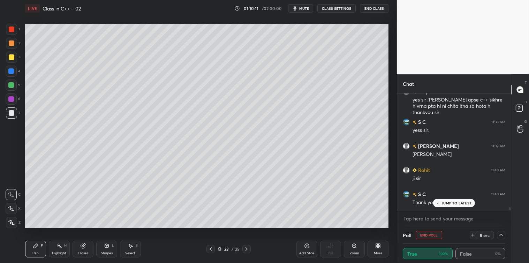
click at [455, 204] on p "JUMP TO LATEST" at bounding box center [456, 203] width 30 height 4
click at [430, 234] on button "End Poll" at bounding box center [429, 235] width 26 height 8
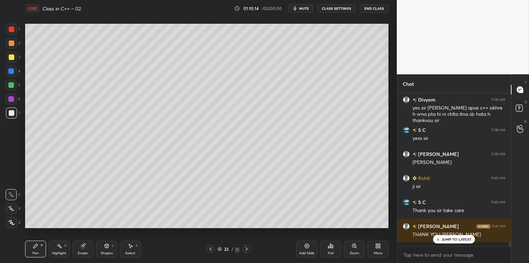
scroll to position [2, 2]
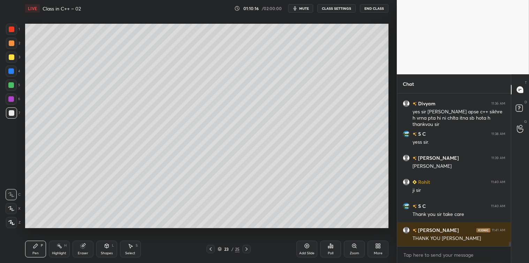
click at [377, 6] on button "End Class" at bounding box center [374, 8] width 29 height 8
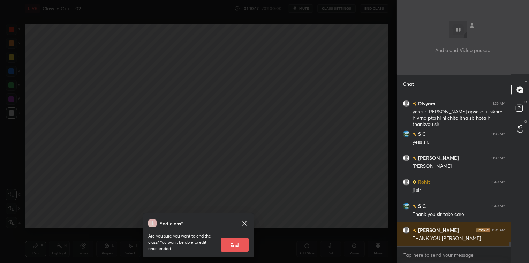
click at [231, 245] on button "End" at bounding box center [235, 245] width 28 height 14
type textarea "x"
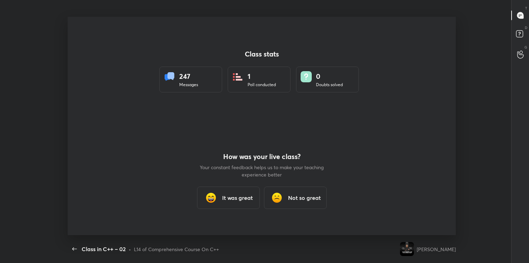
scroll to position [0, 0]
click at [244, 195] on h3 "It was great" at bounding box center [237, 197] width 31 height 8
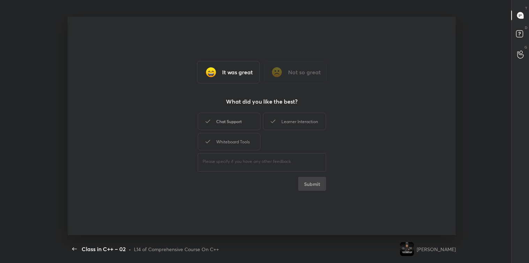
click at [242, 127] on div "Chat Support" at bounding box center [229, 121] width 63 height 17
click at [277, 125] on icon at bounding box center [273, 121] width 8 height 8
click at [248, 144] on div "Whiteboard Tools" at bounding box center [229, 141] width 63 height 17
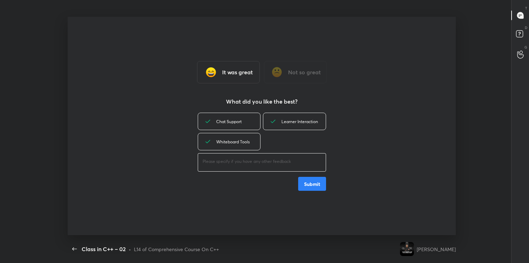
click at [242, 160] on textarea at bounding box center [262, 161] width 119 height 7
type textarea "great"
click at [307, 185] on button "Submit" at bounding box center [312, 184] width 28 height 14
